Goal: Task Accomplishment & Management: Manage account settings

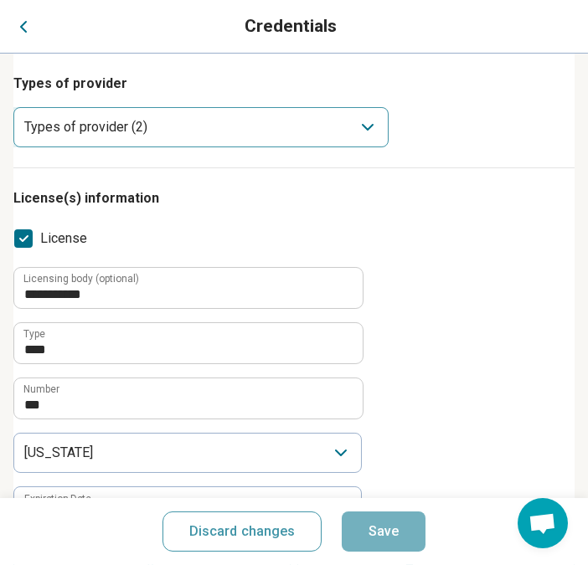
click at [282, 138] on div "Types of provider (2)" at bounding box center [200, 127] width 375 height 40
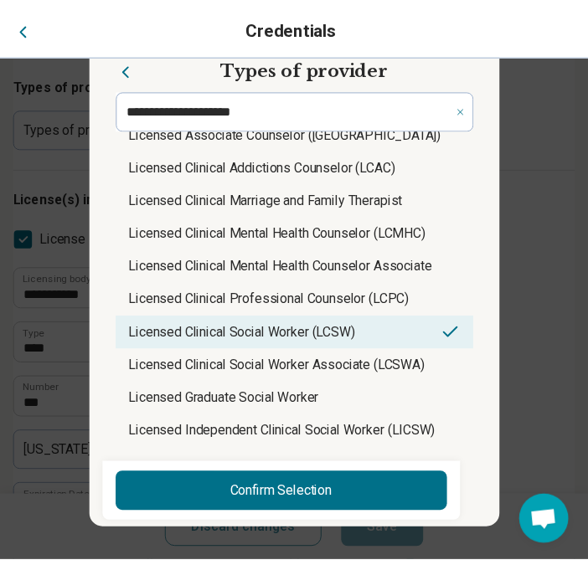
scroll to position [744, 0]
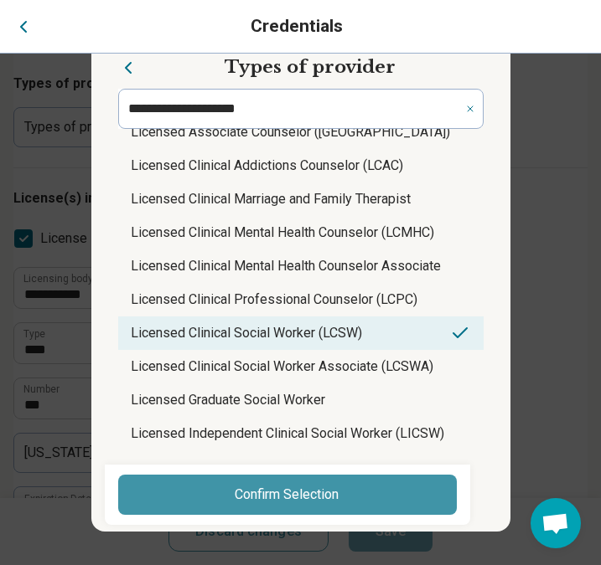
click at [342, 500] on button "Confirm Selection" at bounding box center [287, 495] width 338 height 40
type textarea "*"
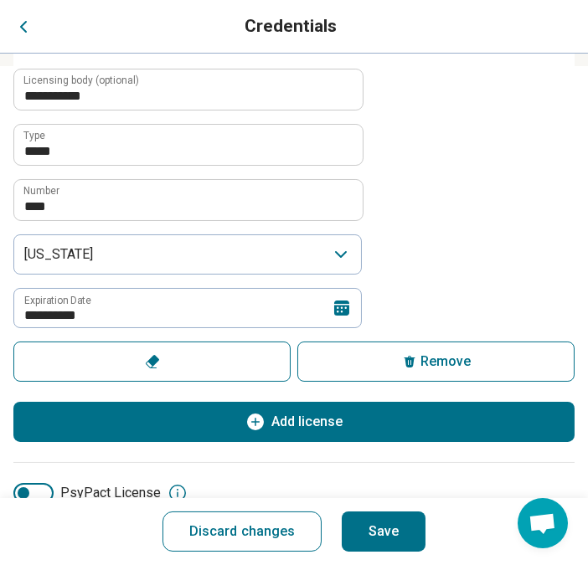
scroll to position [553, 0]
click at [343, 302] on icon at bounding box center [342, 308] width 20 height 20
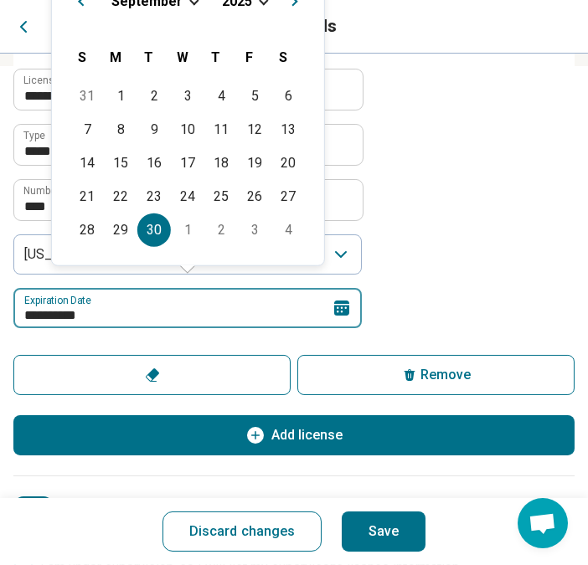
click at [213, 316] on input "**********" at bounding box center [187, 308] width 348 height 40
click at [106, 317] on input "**********" at bounding box center [187, 308] width 348 height 40
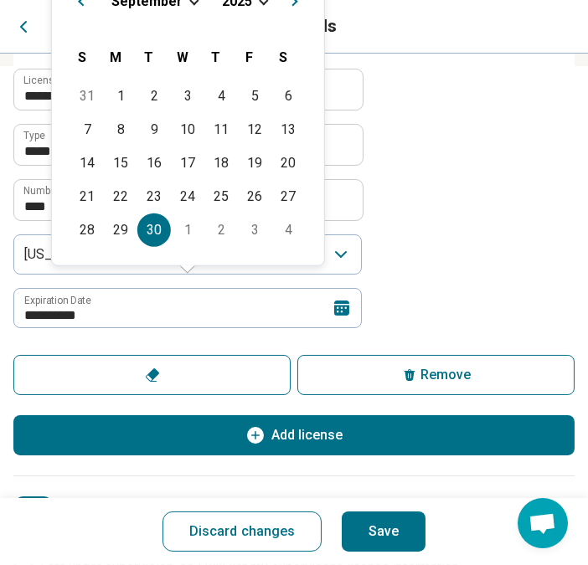
click at [295, 3] on span "Next Month" at bounding box center [295, 3] width 0 height 20
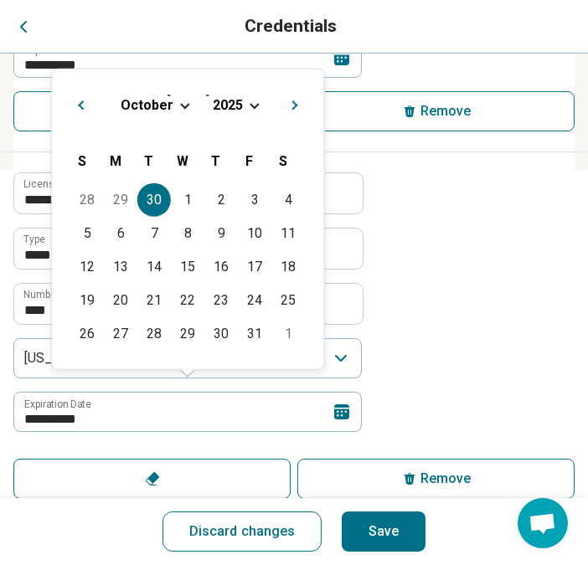
scroll to position [449, 0]
click at [249, 99] on div "[DATE]" at bounding box center [187, 104] width 245 height 18
click at [231, 101] on span "2025" at bounding box center [228, 104] width 30 height 16
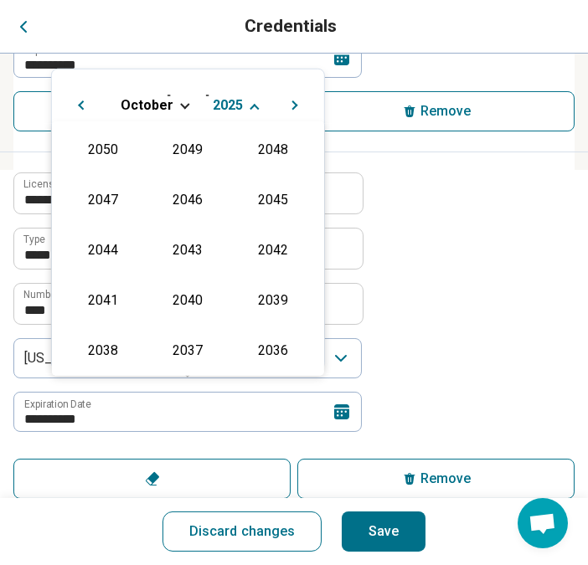
scroll to position [302, 0]
click at [258, 193] on div "2027" at bounding box center [272, 198] width 75 height 30
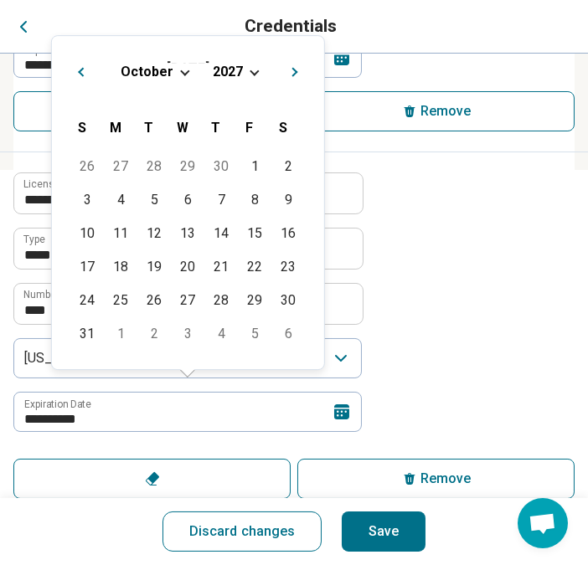
click at [172, 69] on div "[DATE]" at bounding box center [187, 72] width 245 height 18
click at [180, 69] on span "Choose Date" at bounding box center [184, 70] width 9 height 9
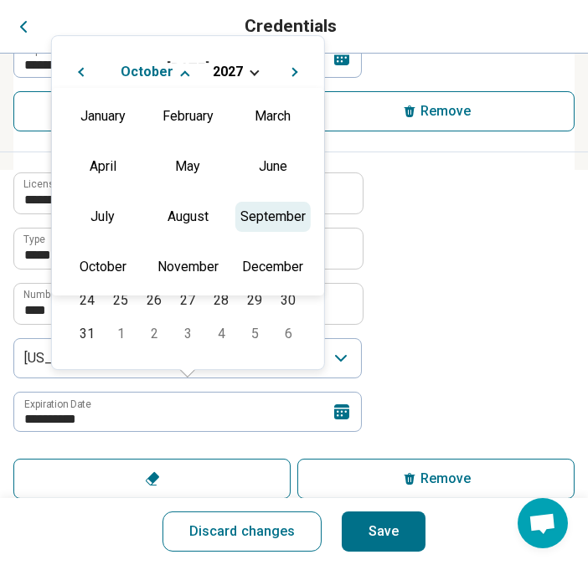
click at [253, 212] on div "September" at bounding box center [272, 217] width 75 height 30
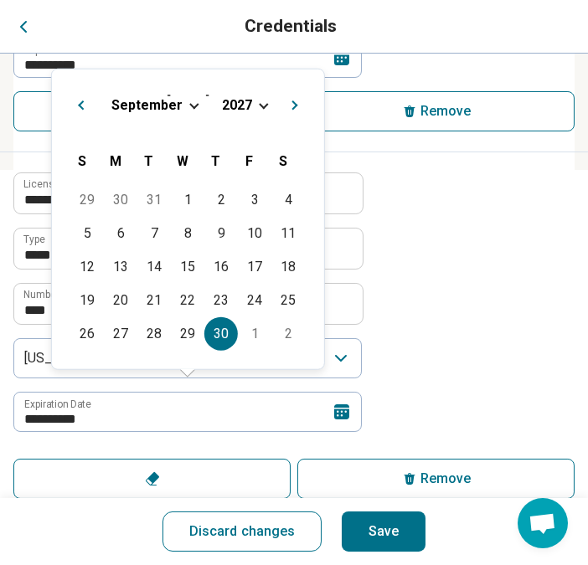
click at [217, 332] on div "30" at bounding box center [221, 334] width 34 height 34
type input "**********"
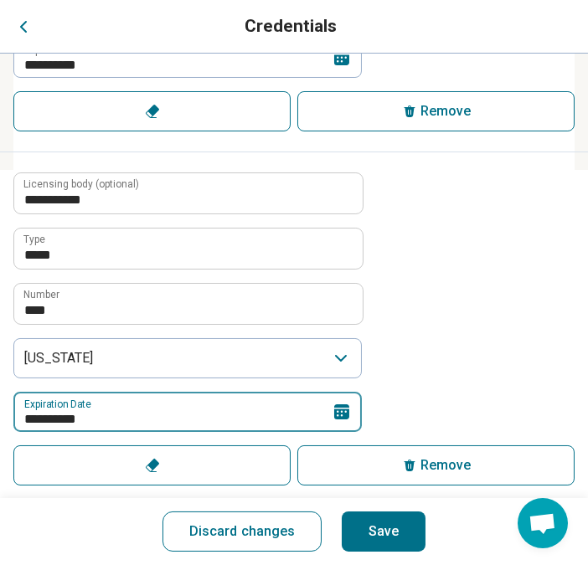
scroll to position [543, 0]
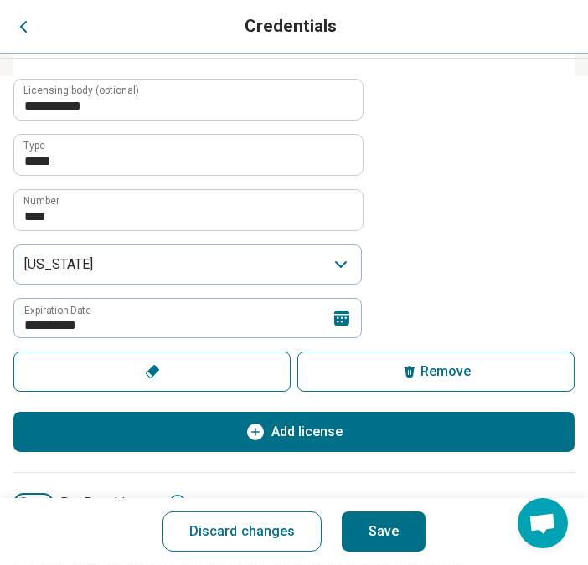
click at [395, 513] on button "Save" at bounding box center [384, 532] width 84 height 40
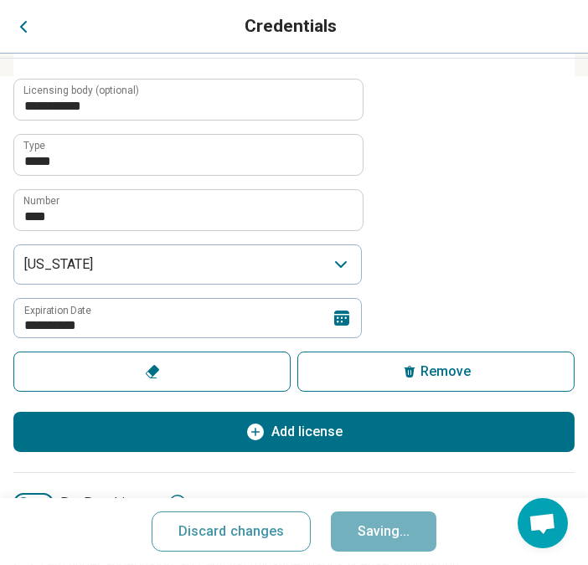
type textarea "*"
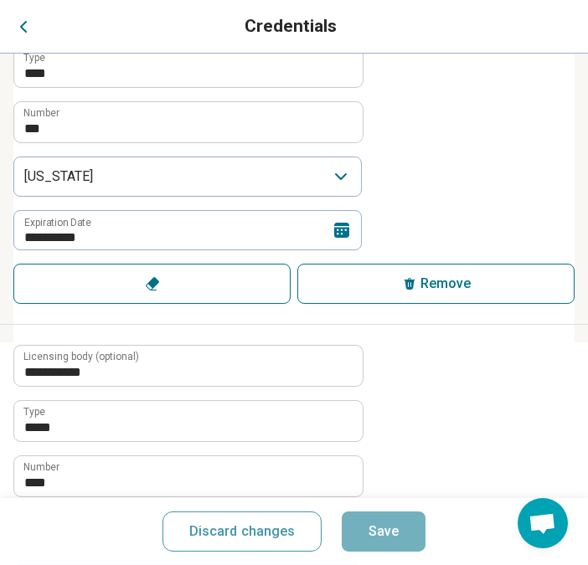
scroll to position [0, 0]
